Goal: Find contact information: Obtain details needed to contact an individual or organization

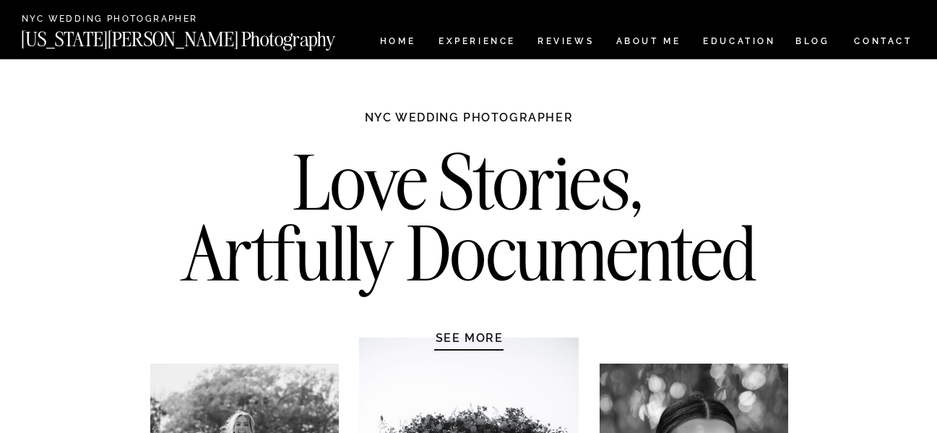
click at [887, 42] on nav "CONTACT" at bounding box center [883, 41] width 60 height 16
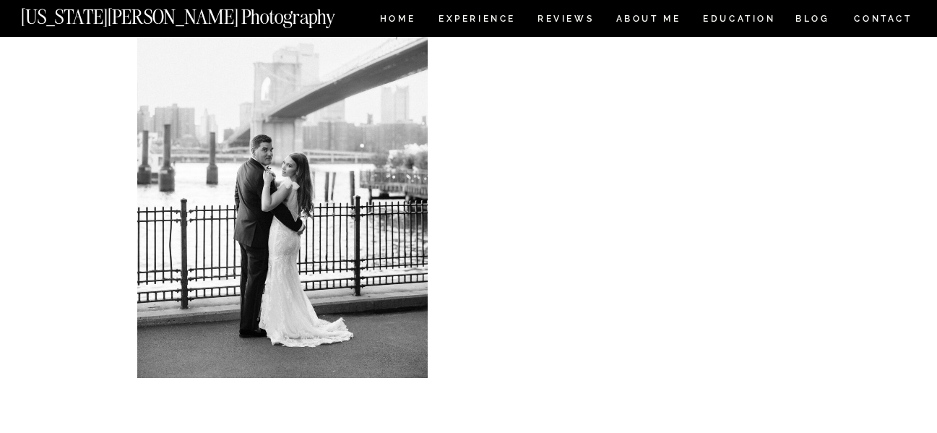
scroll to position [19, 0]
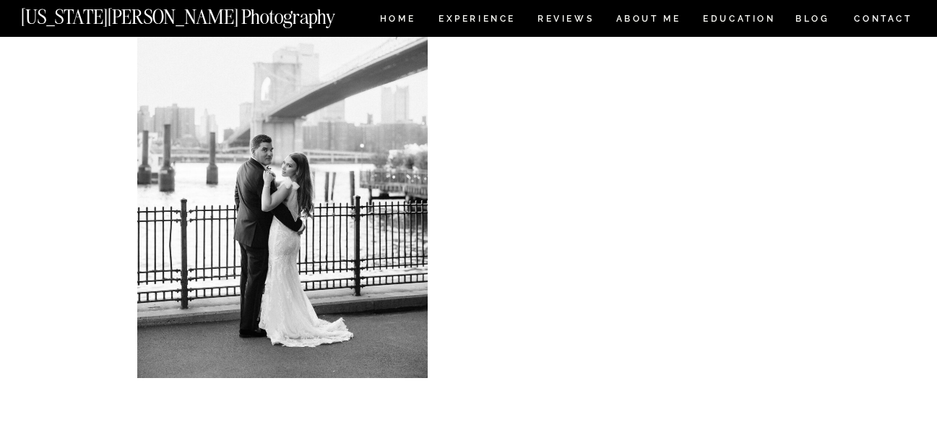
scroll to position [474, 0]
